Goal: Task Accomplishment & Management: Manage account settings

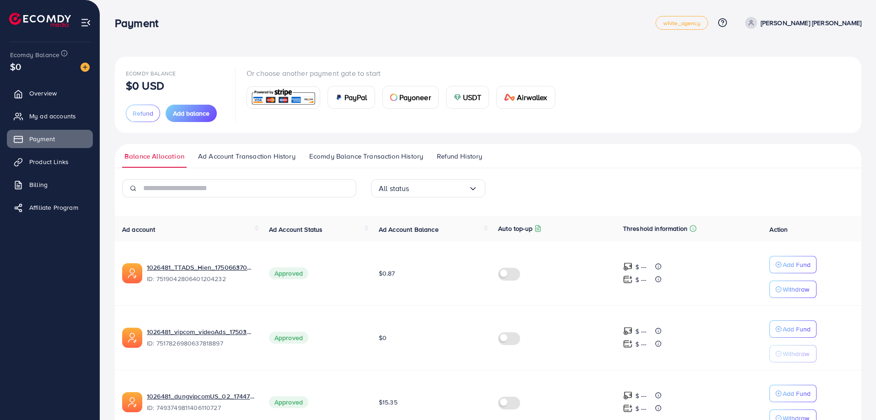
scroll to position [136, 0]
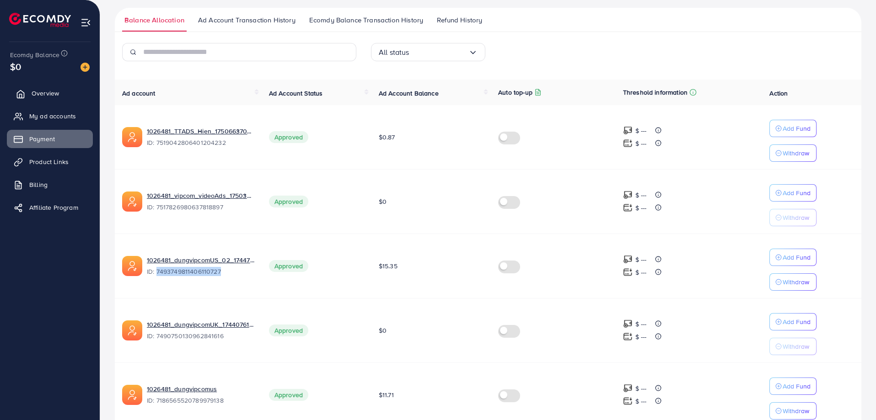
click at [56, 92] on span "Overview" at bounding box center [45, 93] width 27 height 9
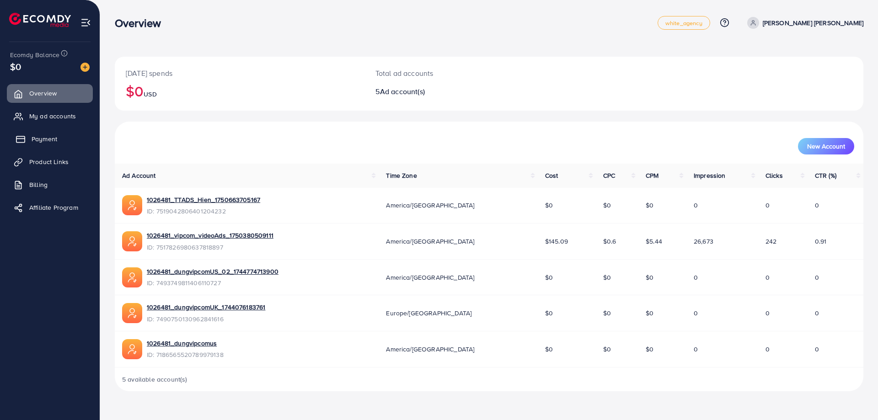
click at [53, 139] on span "Payment" at bounding box center [45, 138] width 26 height 9
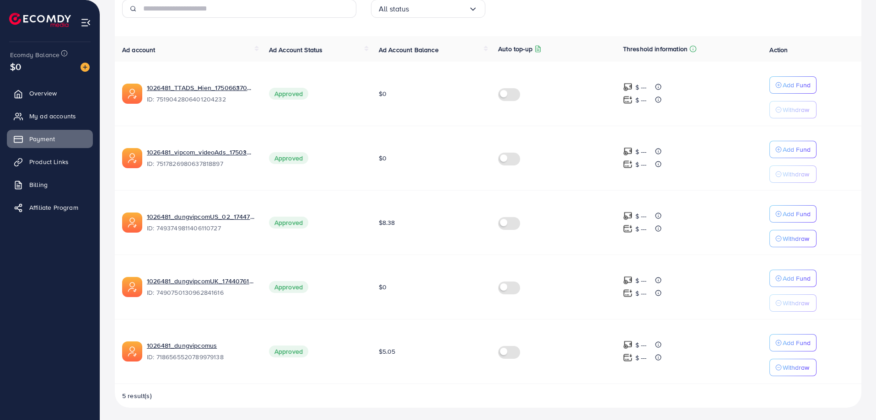
scroll to position [182, 0]
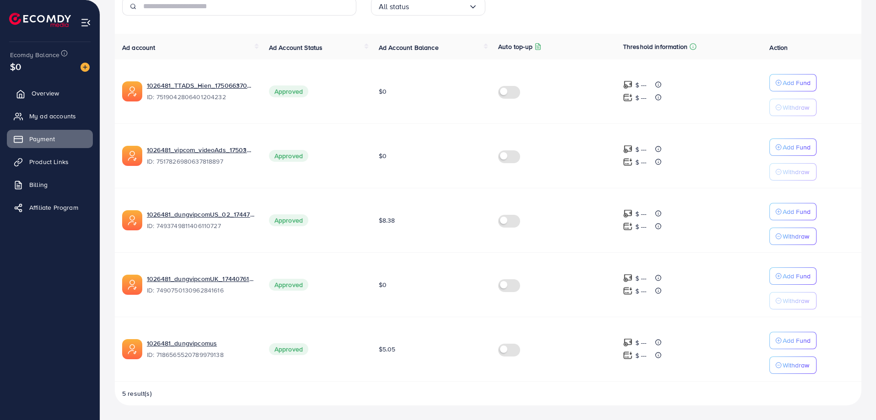
click at [49, 91] on span "Overview" at bounding box center [45, 93] width 27 height 9
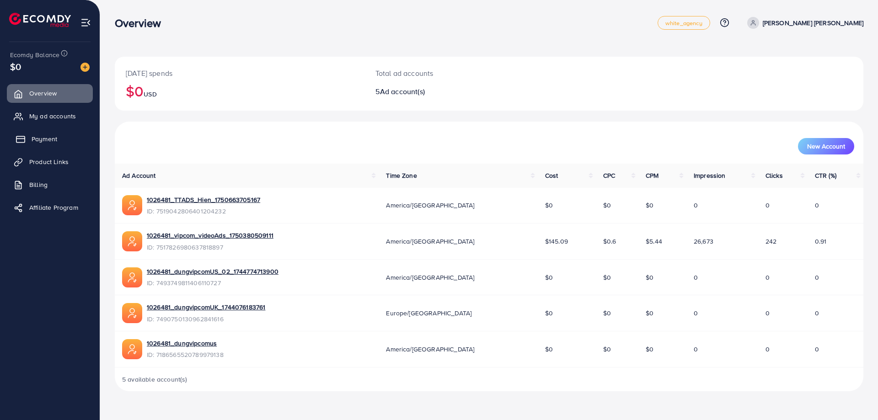
click at [51, 138] on span "Payment" at bounding box center [45, 138] width 26 height 9
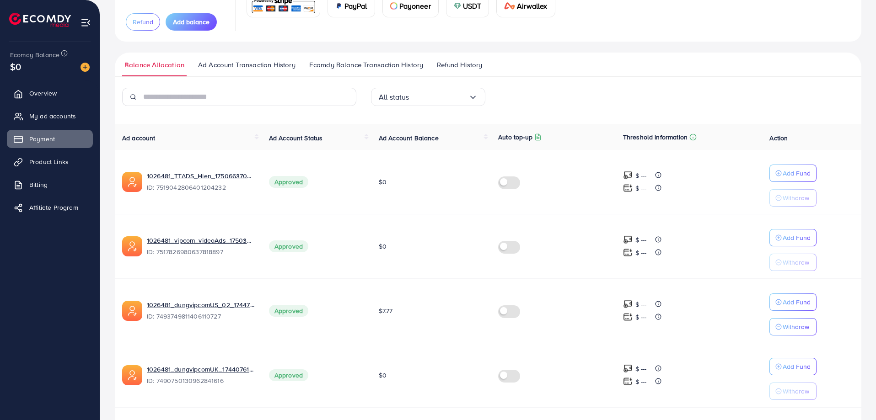
scroll to position [182, 0]
